Goal: Use online tool/utility: Utilize a website feature to perform a specific function

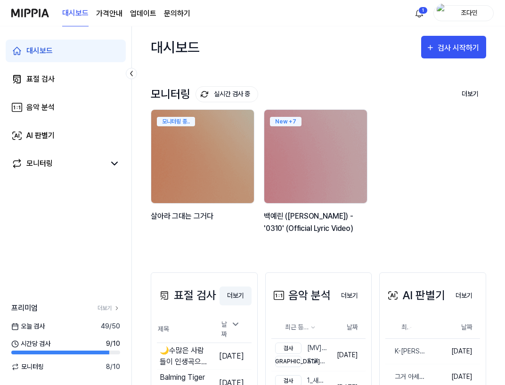
click at [226, 294] on button "더보기" at bounding box center [236, 296] width 32 height 19
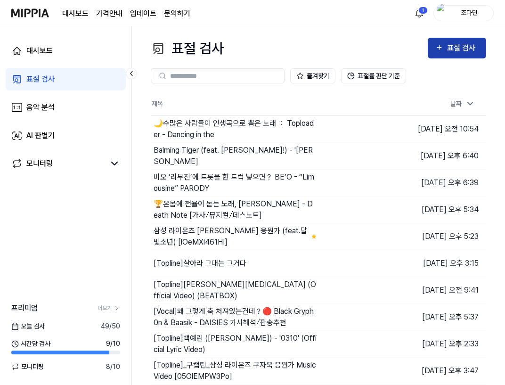
click at [464, 52] on div "표절 검사" at bounding box center [463, 48] width 32 height 12
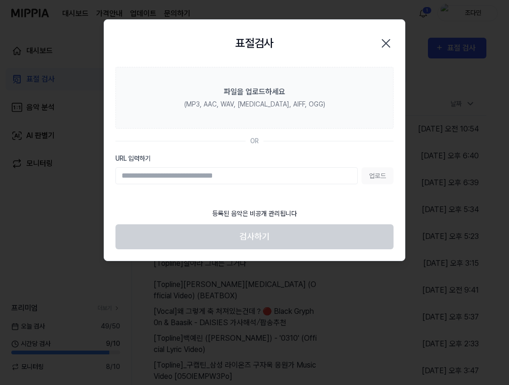
click at [200, 180] on input "URL 입력하기" at bounding box center [237, 175] width 242 height 17
type input "**********"
click at [375, 179] on button "업로드" at bounding box center [378, 175] width 32 height 17
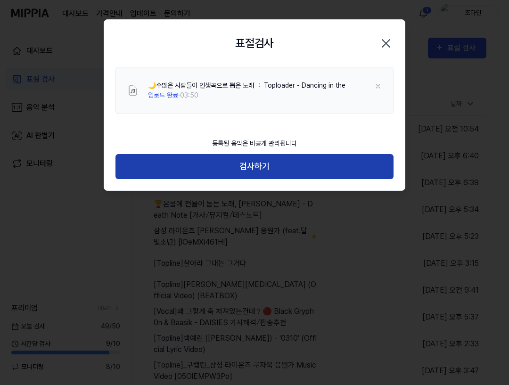
click at [242, 156] on button "검사하기" at bounding box center [255, 166] width 278 height 25
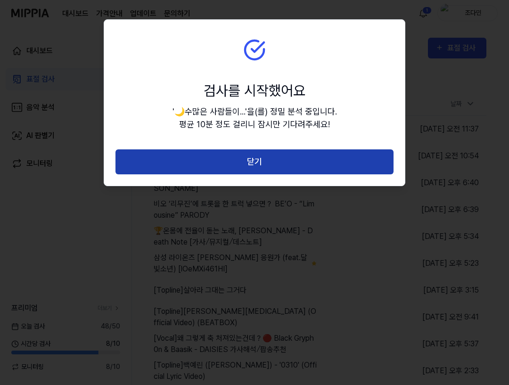
click at [241, 162] on button "닫기" at bounding box center [255, 161] width 278 height 25
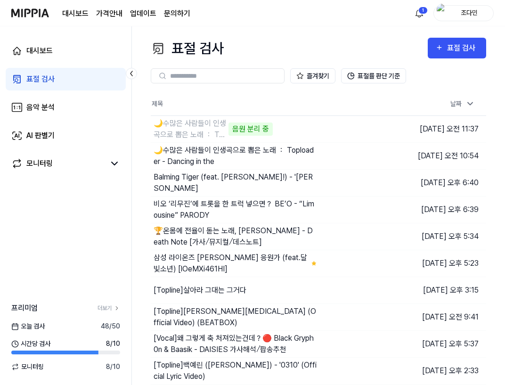
drag, startPoint x: 347, startPoint y: 128, endPoint x: 221, endPoint y: 90, distance: 131.5
click at [221, 90] on div "즐겨찾기 표절률 판단 기준 제목 날짜 🌙수많은 사람들이 인생곡으로 뽑은 노래 ： Toploader - Dancing in the 음원 분리 중…" at bounding box center [319, 236] width 336 height 354
drag, startPoint x: 345, startPoint y: 124, endPoint x: 350, endPoint y: 133, distance: 10.5
click at [350, 133] on td "🌙수많은 사람들이 인생곡으로 뽑은 노래 ： Toploader - Dancing in the 구조 분석 중 이동하기" at bounding box center [277, 129] width 252 height 26
click at [350, 132] on td "🌙수많은 사람들이 인생곡으로 뽑은 노래 ： Toploader - Dancing in the 구조 분석 중 이동하기" at bounding box center [277, 129] width 252 height 26
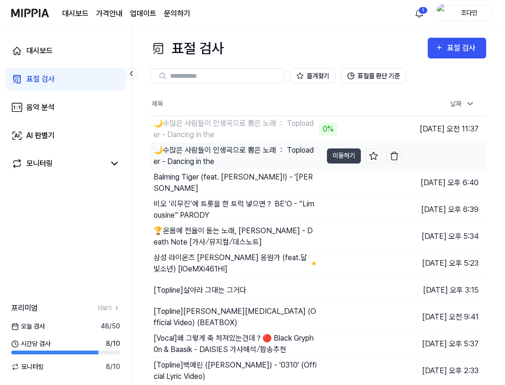
click at [271, 159] on div "🌙수많은 사람들이 인생곡으로 뽑은 노래 ： Toploader - Dancing in the" at bounding box center [235, 156] width 163 height 23
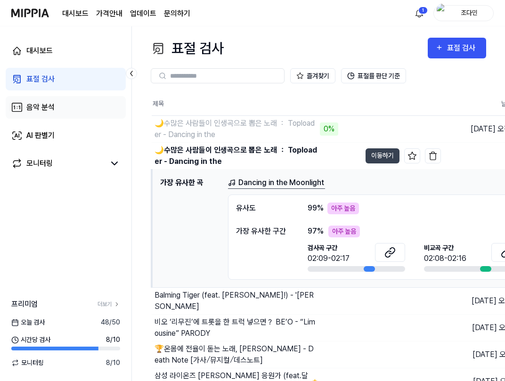
click at [76, 104] on link "음악 분석" at bounding box center [66, 107] width 120 height 23
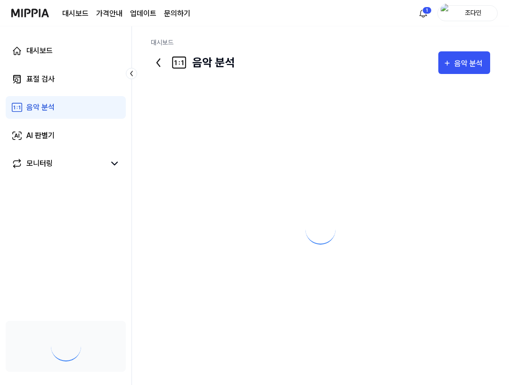
click at [66, 132] on link "AI 판별기" at bounding box center [66, 135] width 120 height 23
